Goal: Transaction & Acquisition: Purchase product/service

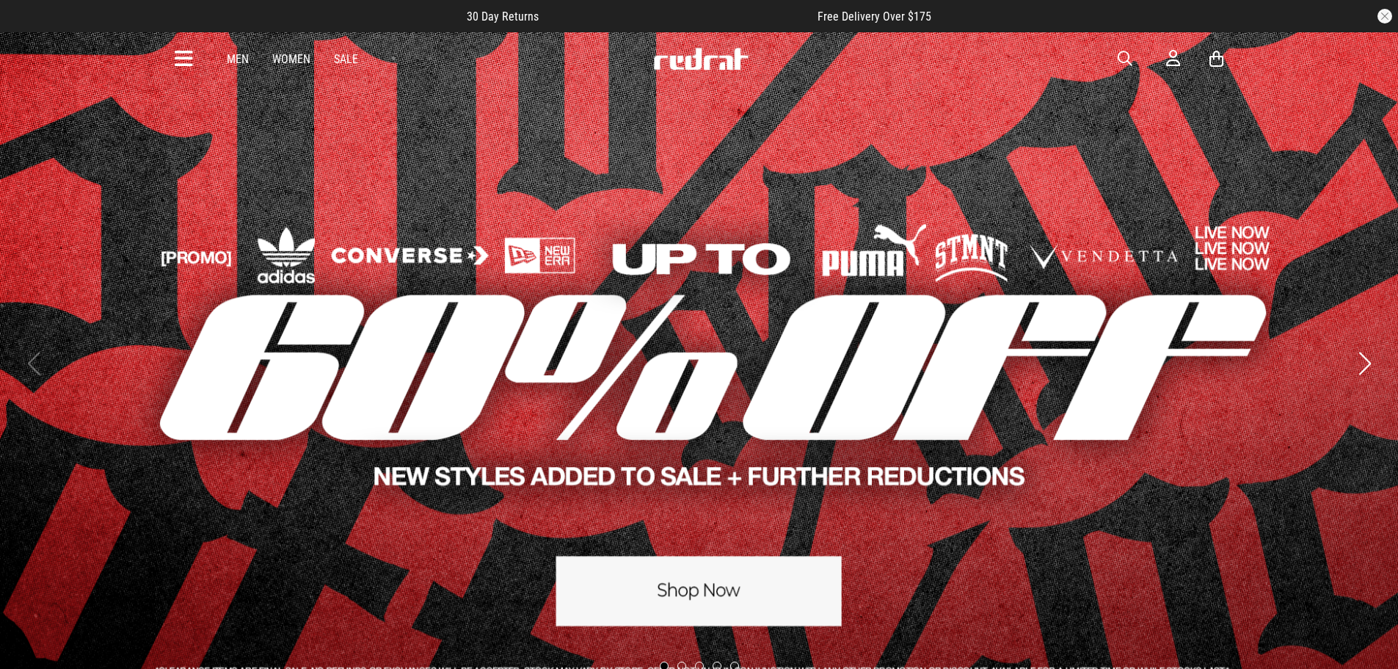
click at [183, 56] on icon at bounding box center [184, 59] width 18 height 24
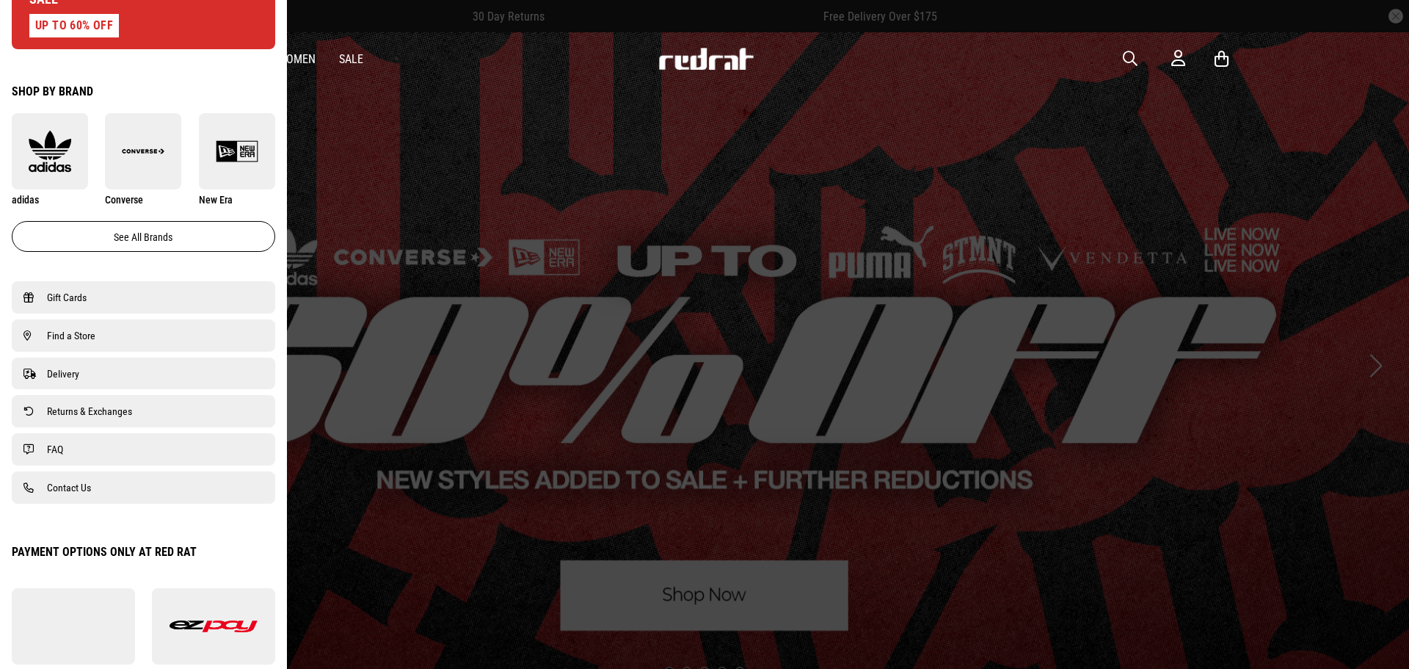
scroll to position [881, 0]
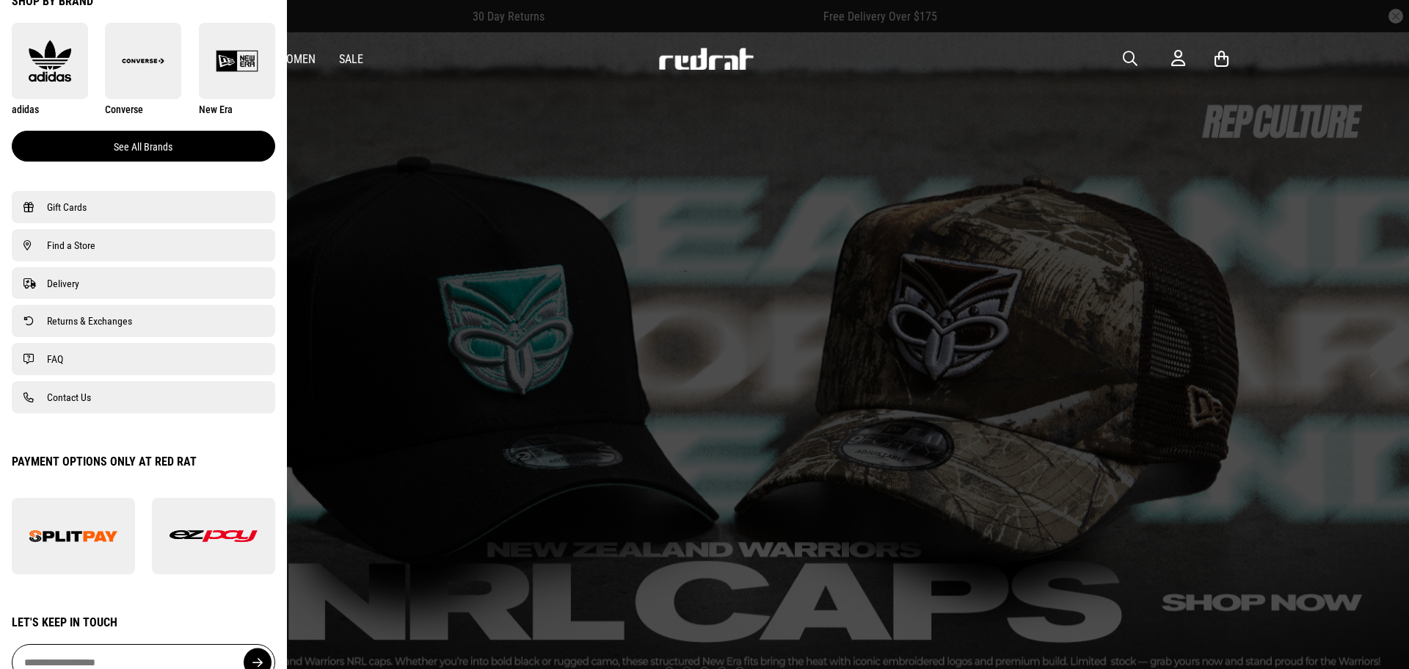
click at [197, 157] on link "See all brands" at bounding box center [144, 146] width 264 height 31
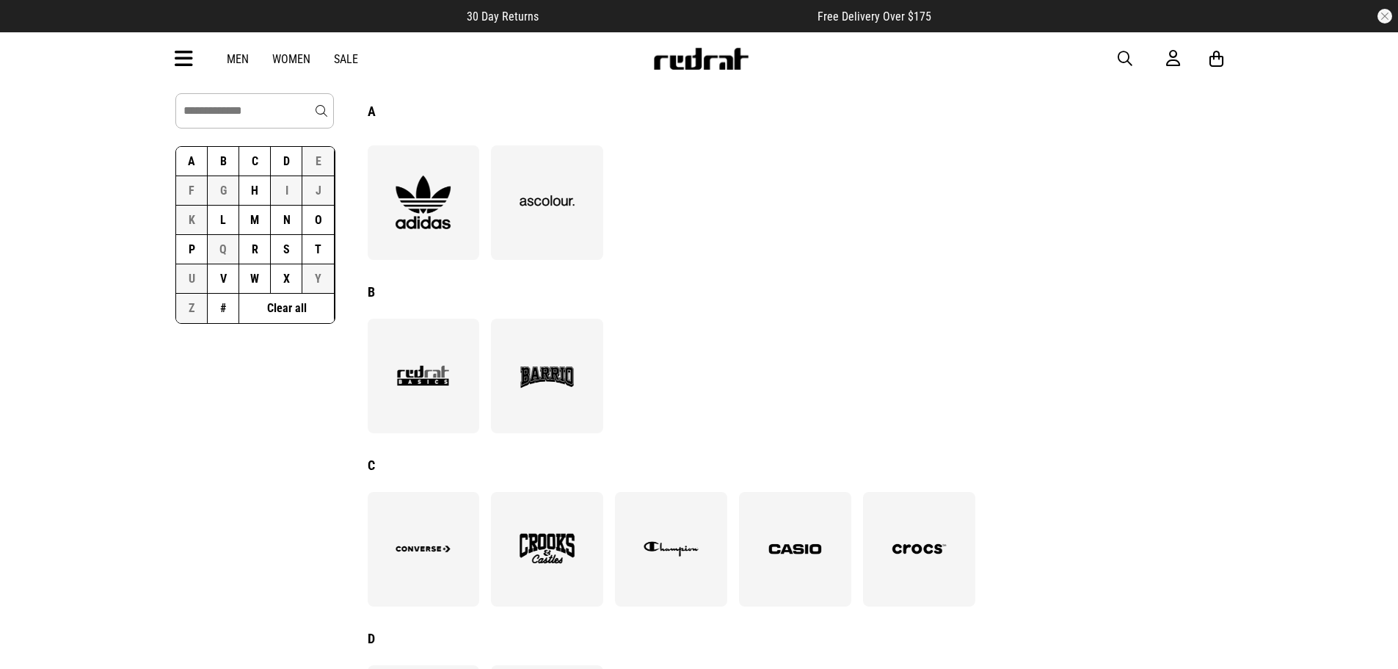
click at [231, 60] on link "Men" at bounding box center [238, 59] width 22 height 14
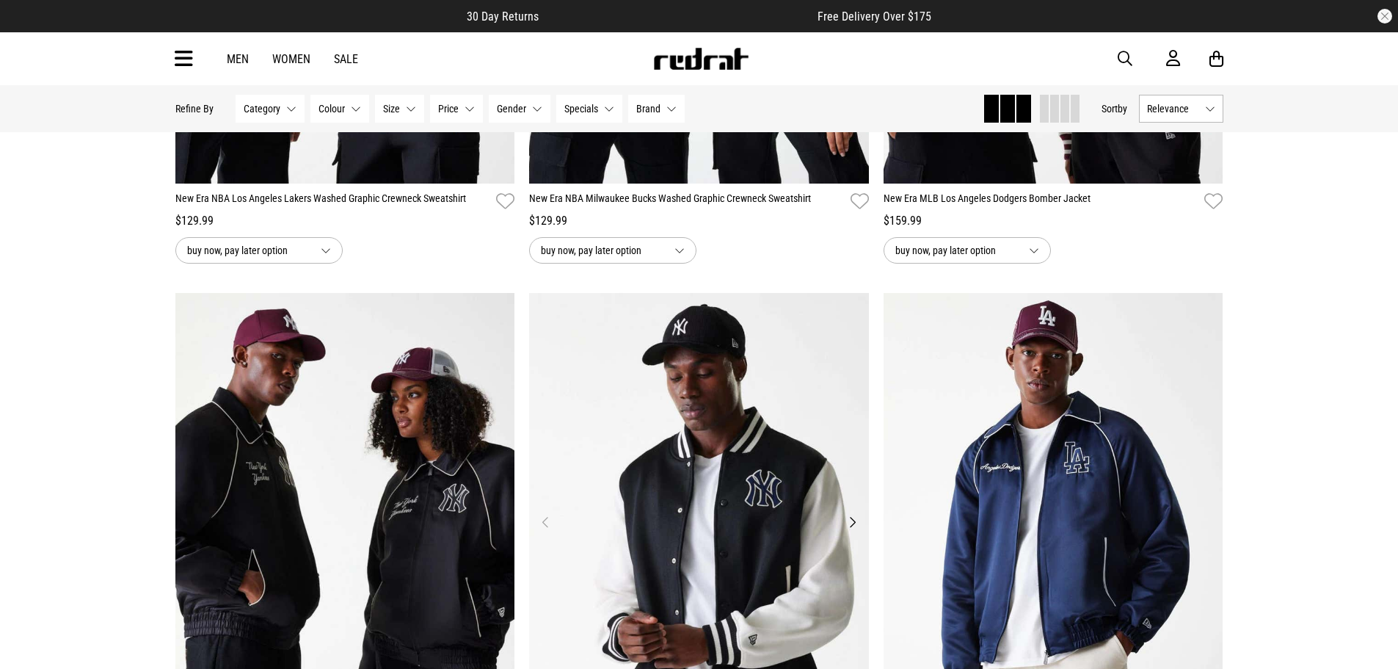
scroll to position [1395, 0]
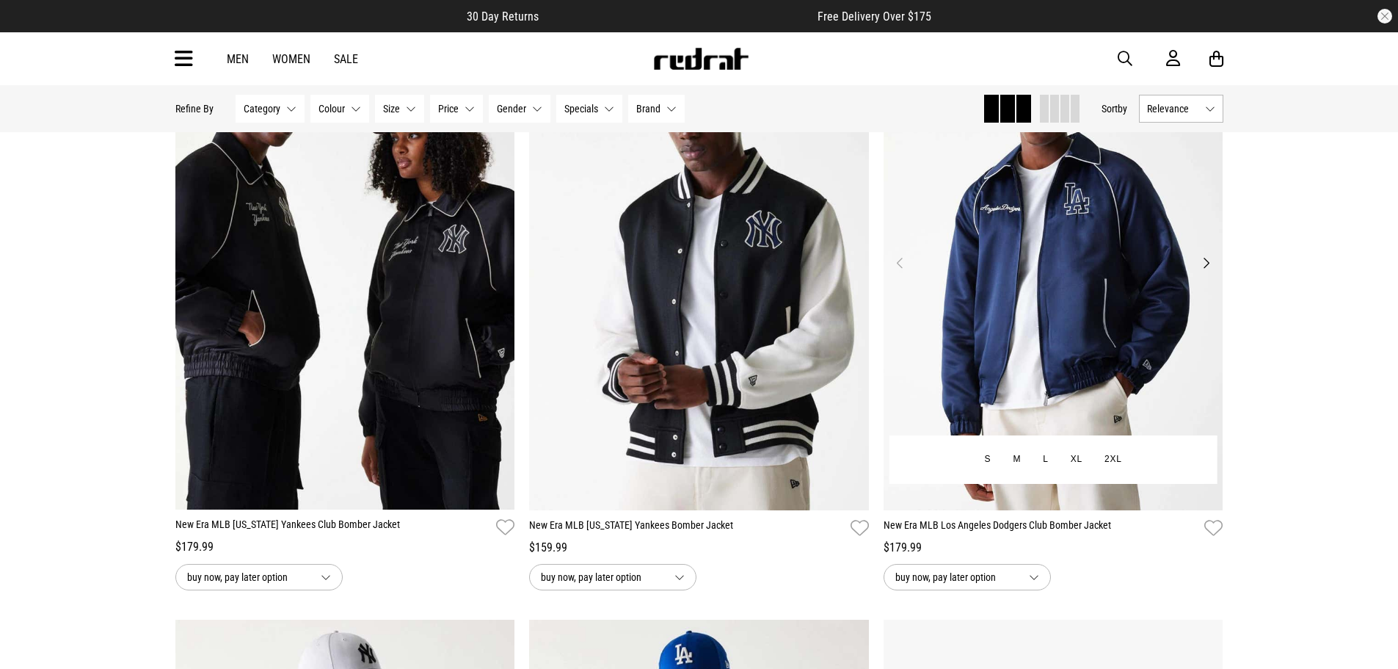
click at [1202, 266] on button "Next" at bounding box center [1206, 263] width 18 height 18
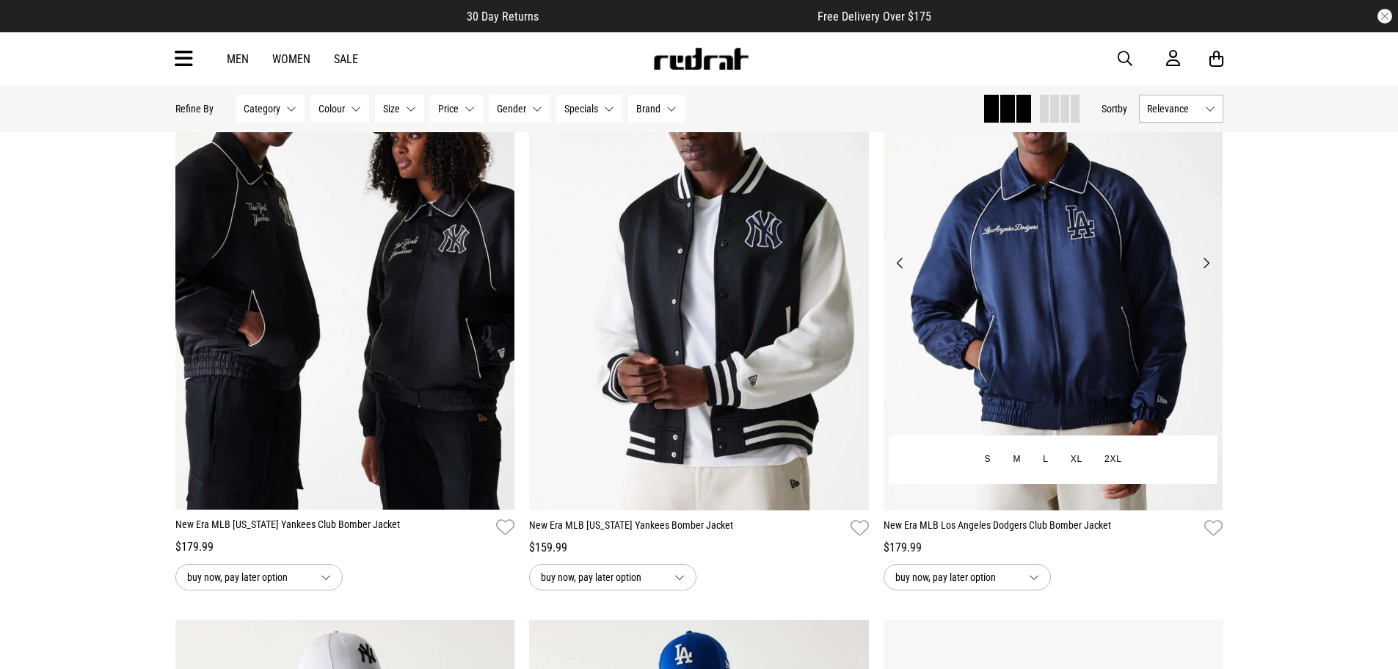
click at [1202, 266] on button "Next" at bounding box center [1206, 263] width 18 height 18
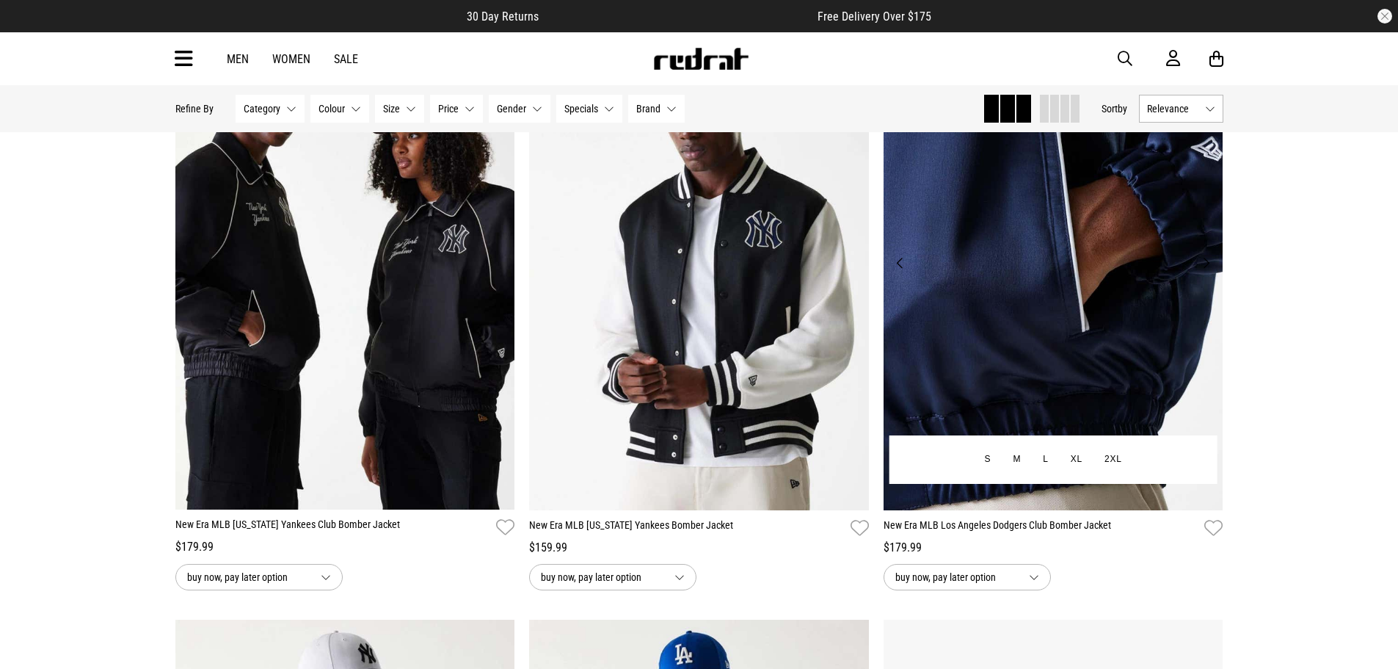
click at [1202, 266] on button "Next" at bounding box center [1206, 263] width 18 height 18
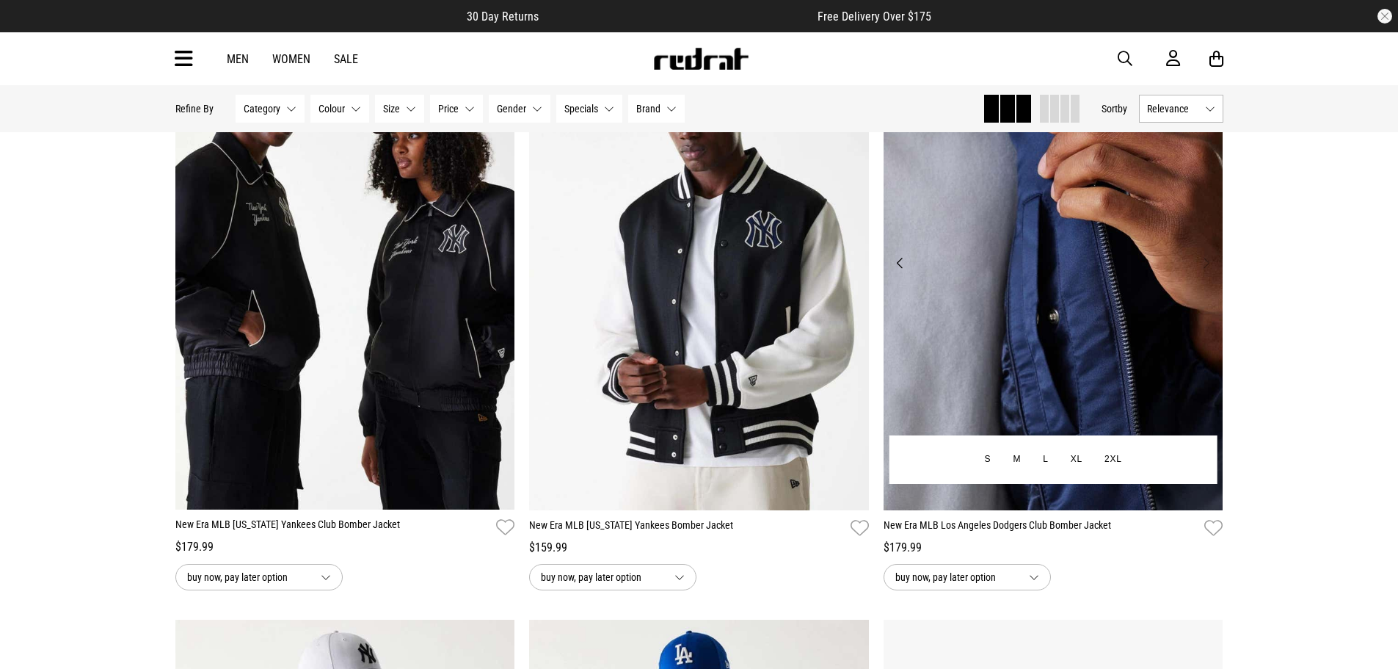
click at [1202, 266] on button "Next" at bounding box center [1206, 263] width 18 height 18
click at [891, 264] on button "Previous" at bounding box center [900, 263] width 18 height 18
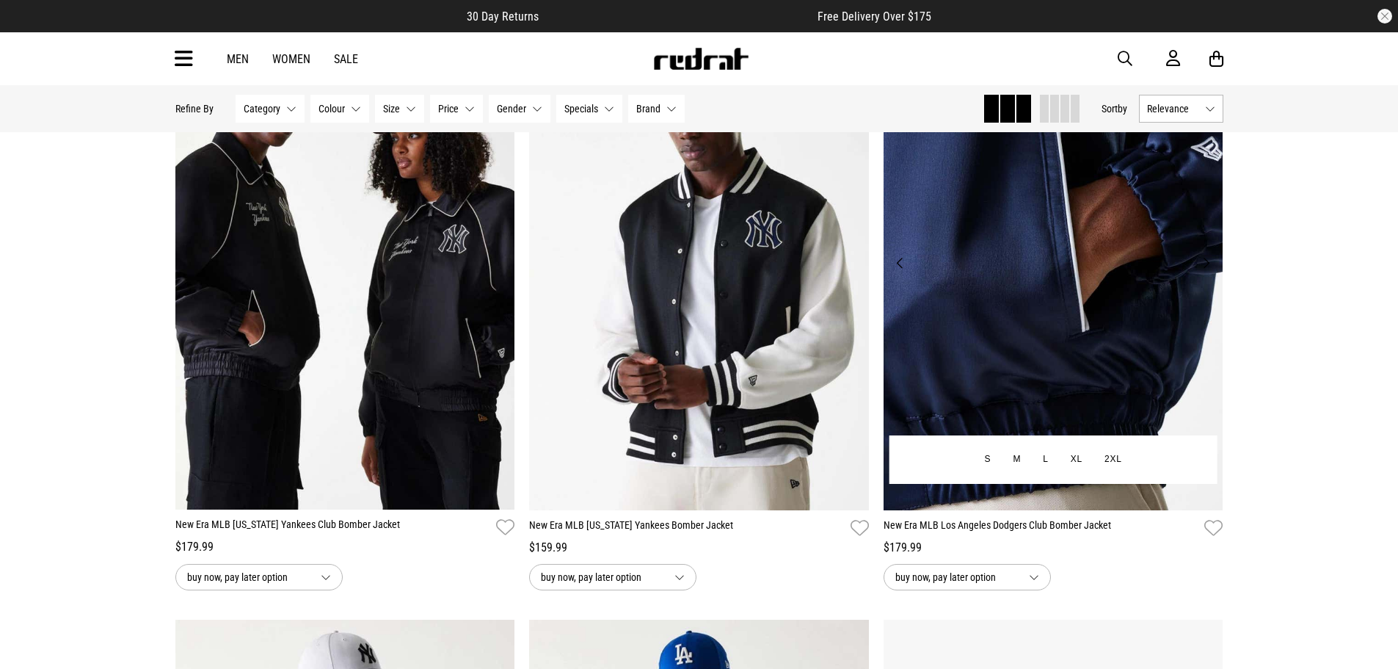
click at [902, 262] on button "Previous" at bounding box center [900, 263] width 18 height 18
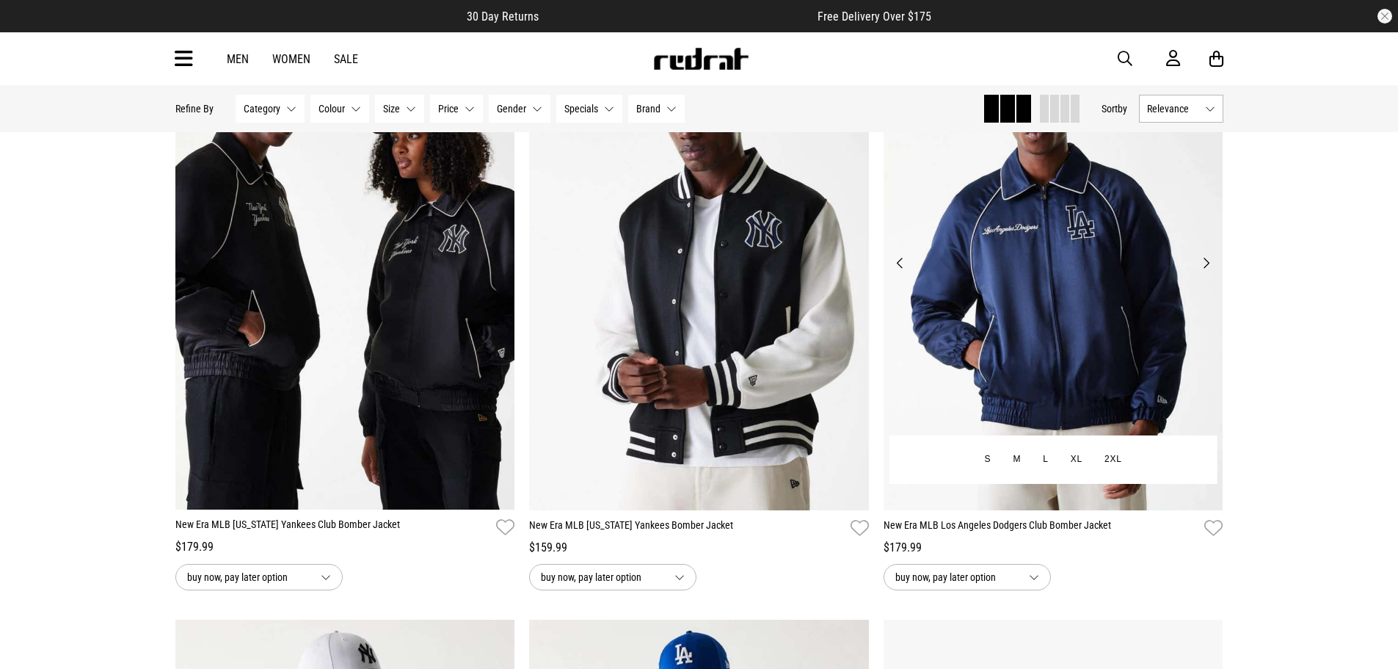
click at [902, 262] on button "Previous" at bounding box center [900, 263] width 18 height 18
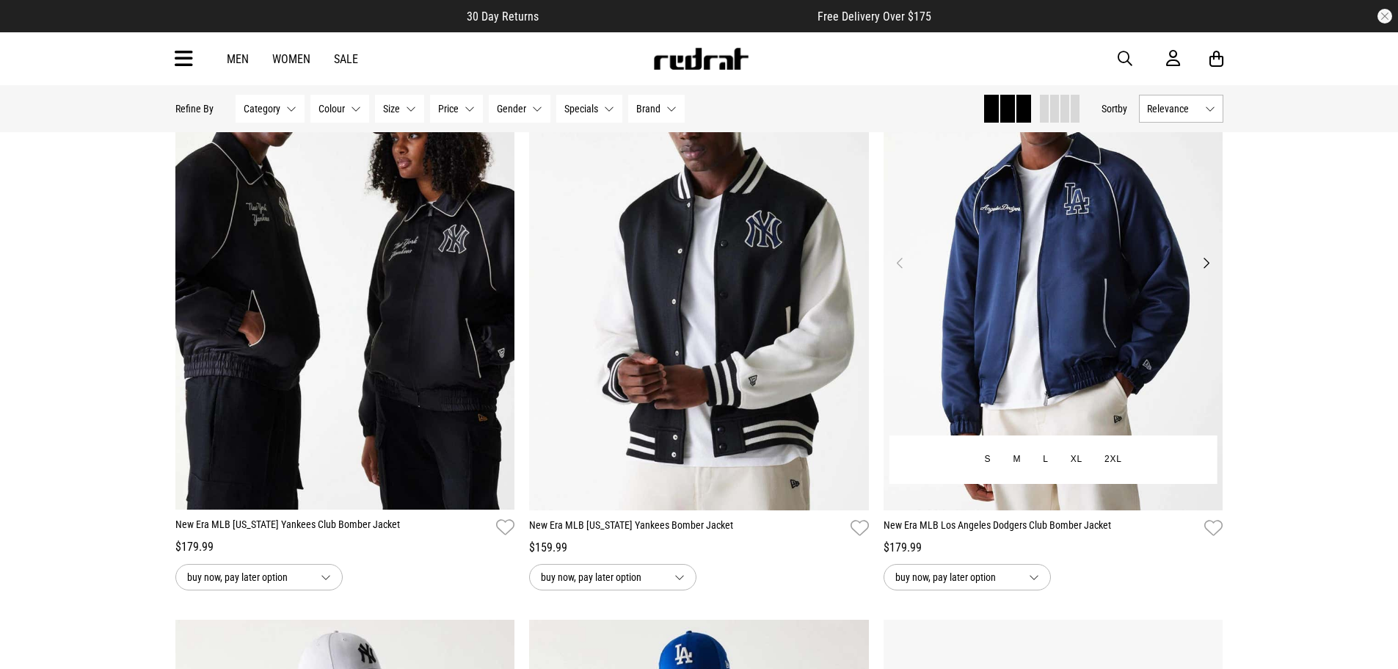
click at [902, 262] on button "Previous" at bounding box center [900, 263] width 18 height 18
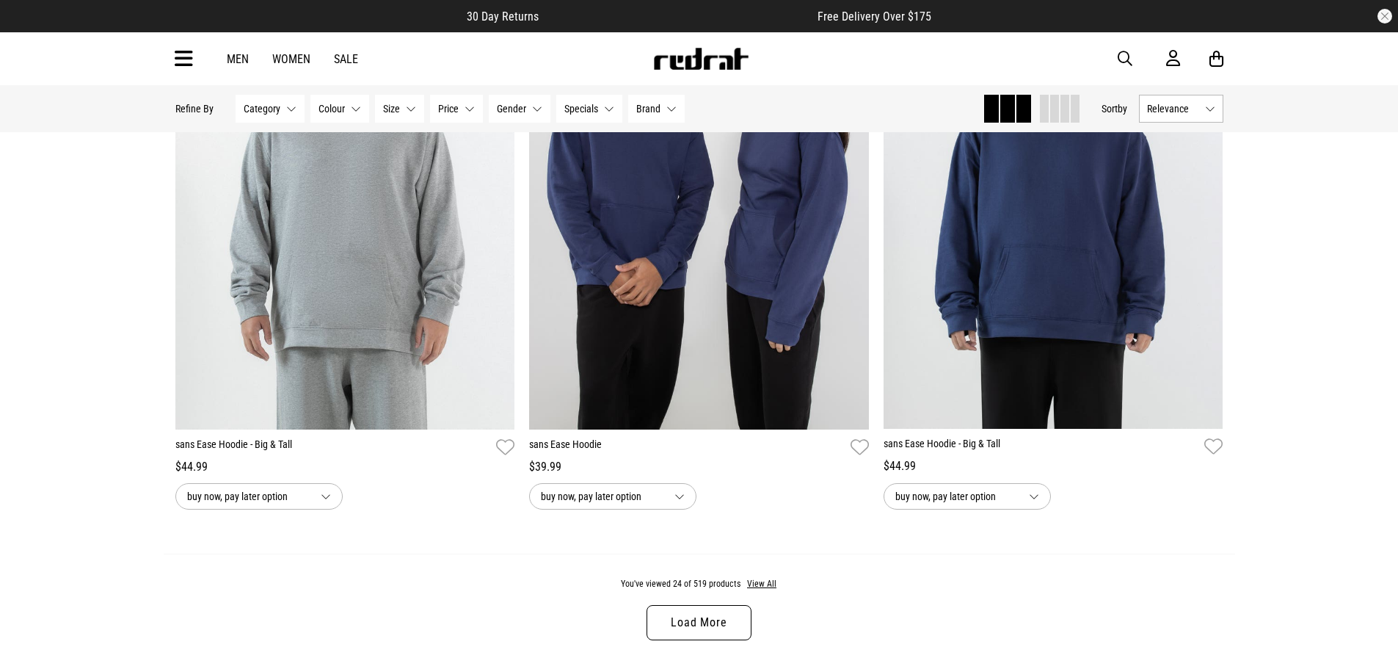
scroll to position [4635, 0]
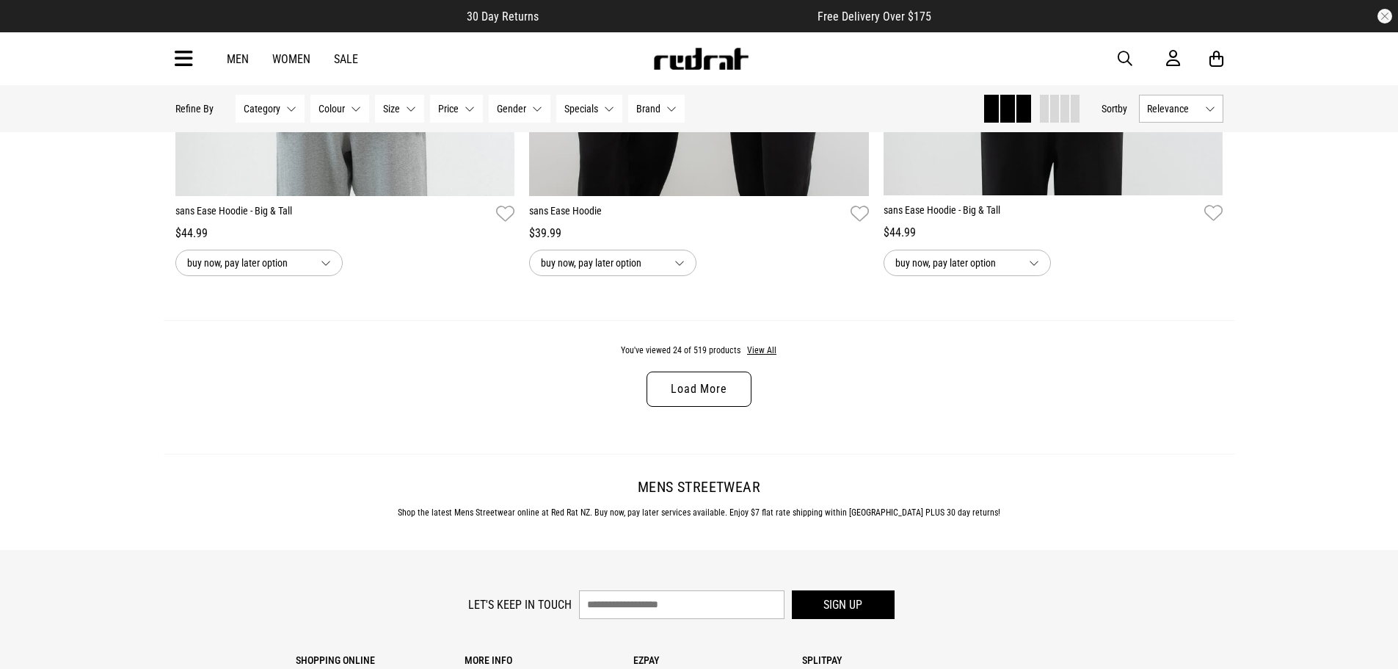
click at [709, 407] on link "Load More" at bounding box center [699, 388] width 104 height 35
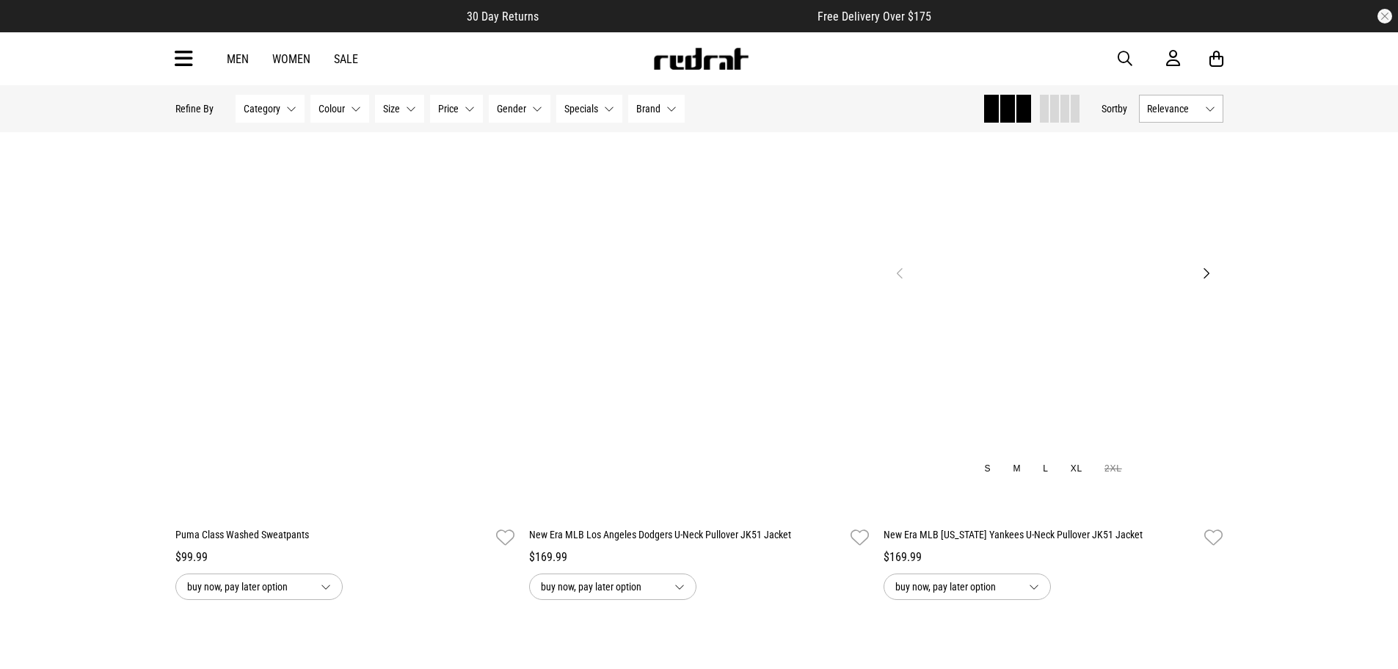
scroll to position [6543, 0]
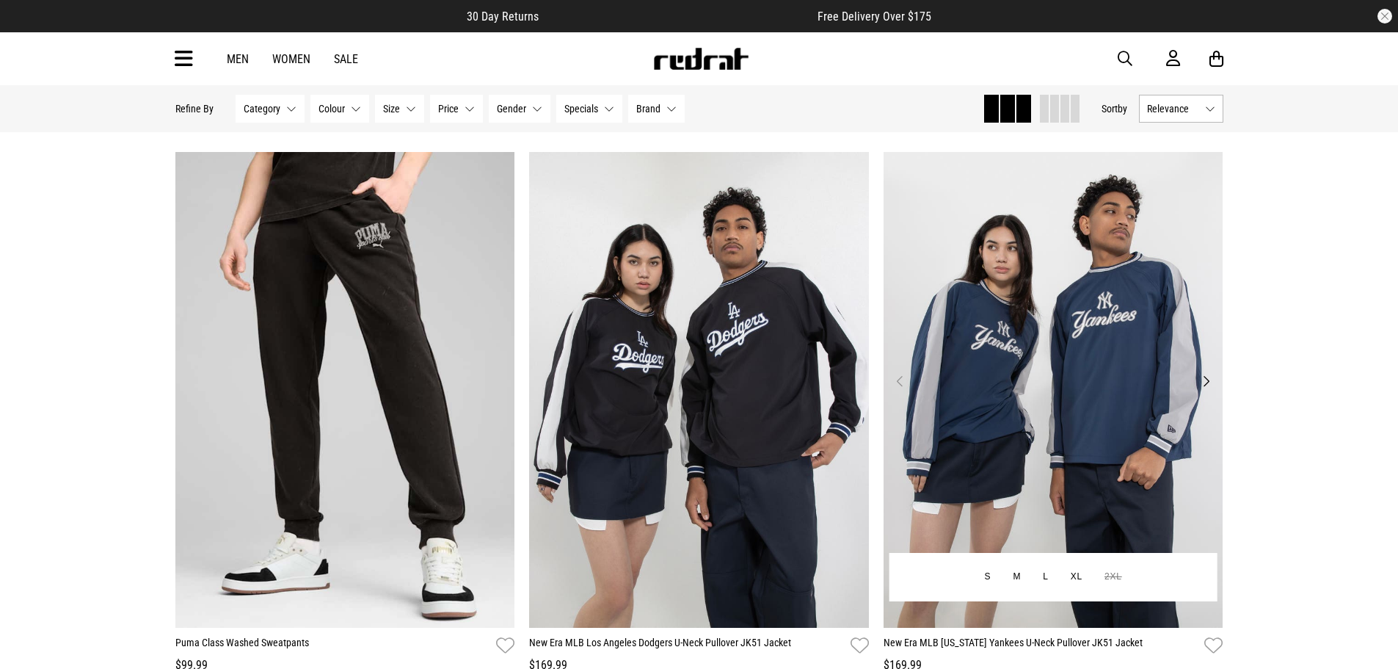
click at [1196, 386] on img at bounding box center [1054, 390] width 340 height 476
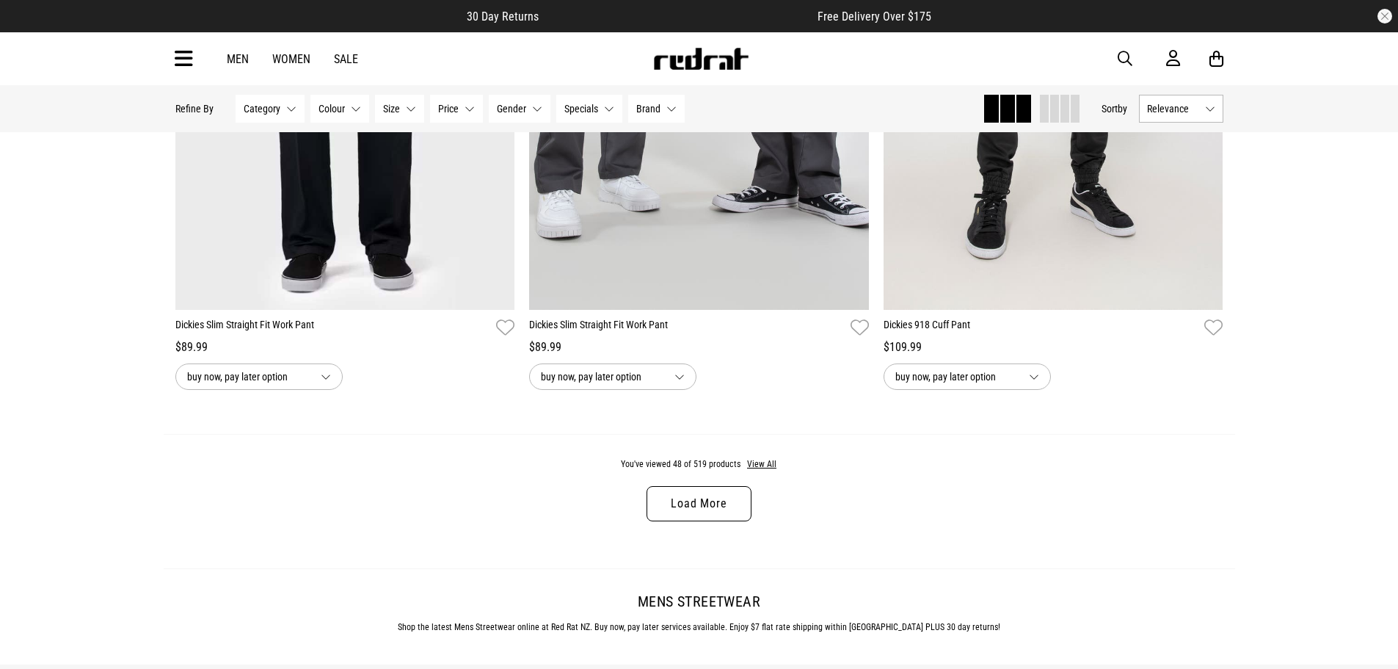
scroll to position [4569, 0]
